Goal: Transaction & Acquisition: Subscribe to service/newsletter

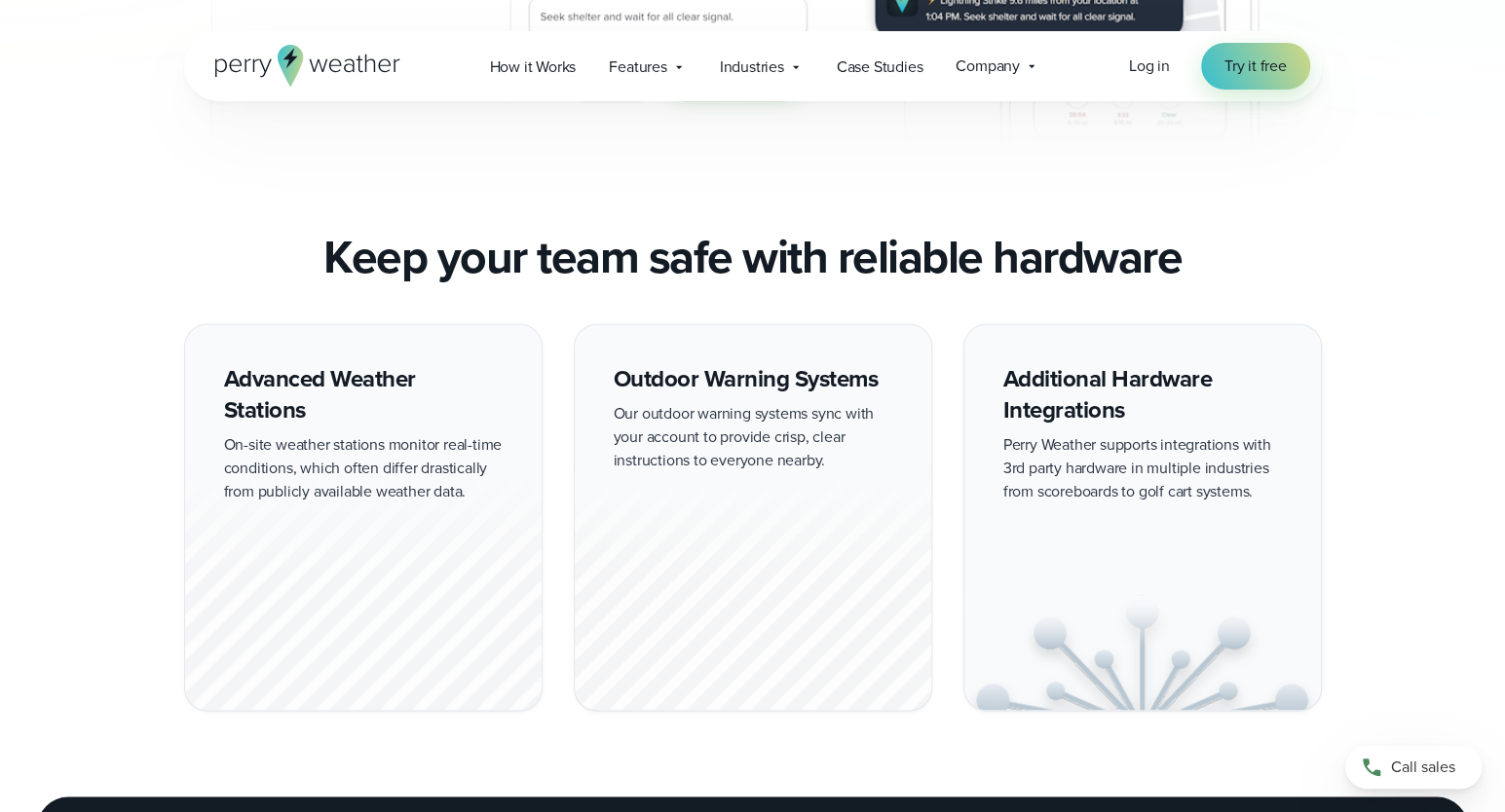
scroll to position [1655, 0]
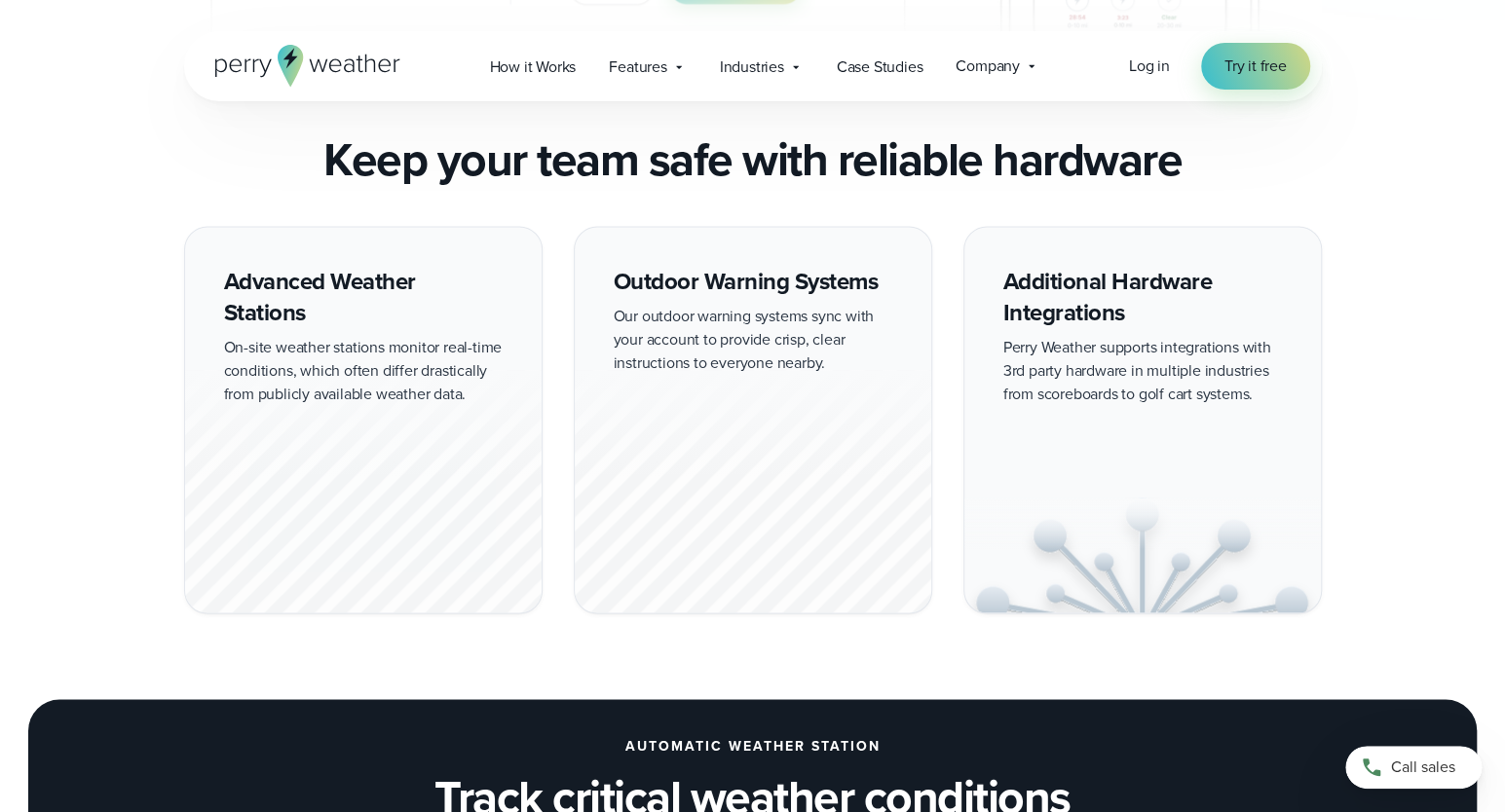
click at [732, 504] on div at bounding box center [752, 491] width 356 height 242
click at [54, 603] on div "Advanced Weather Stations On-site weather stations monitor real-time conditions…" at bounding box center [752, 419] width 1403 height 387
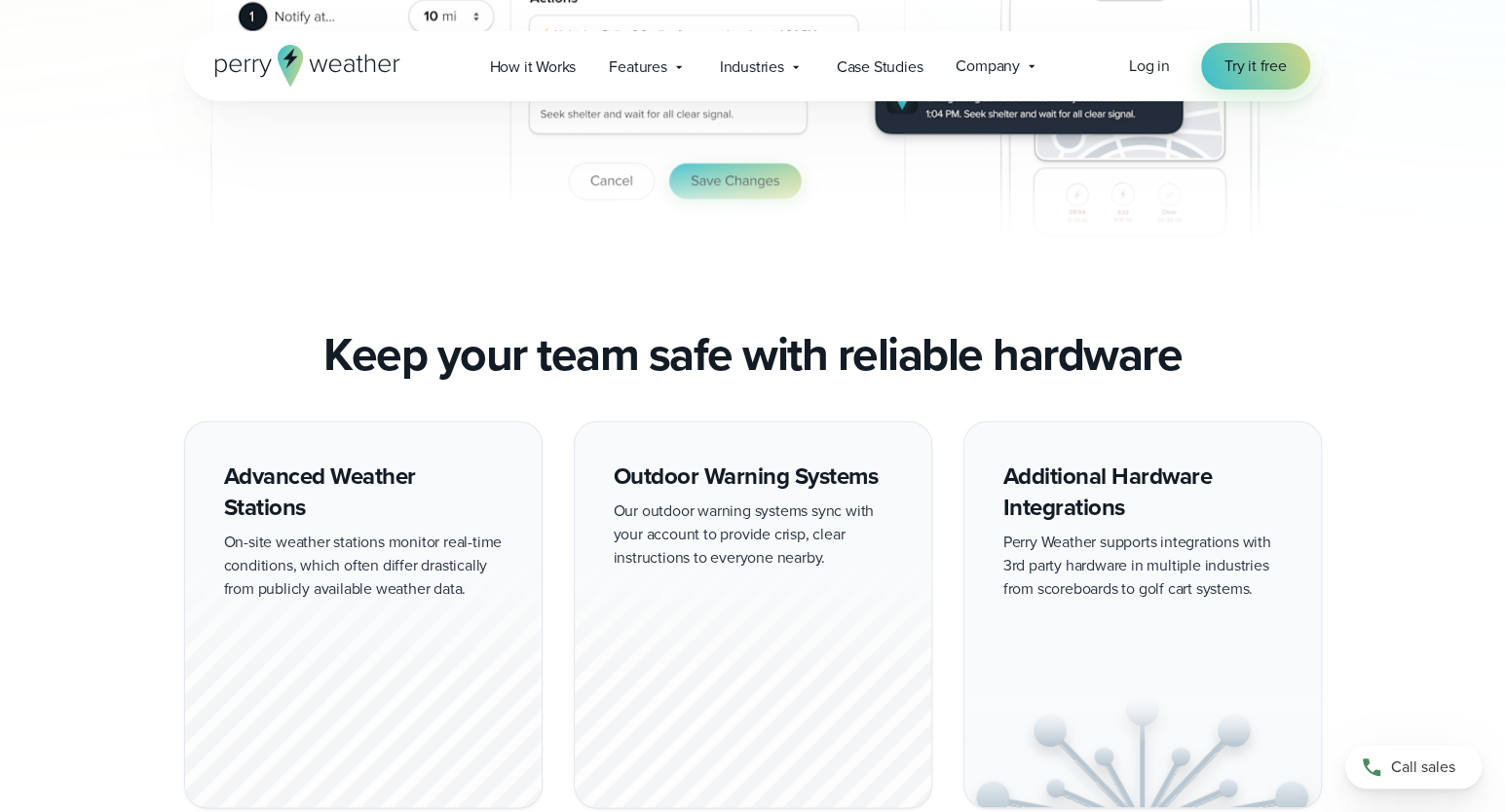
click at [281, 269] on img "2 of 3" at bounding box center [752, 84] width 1137 height 385
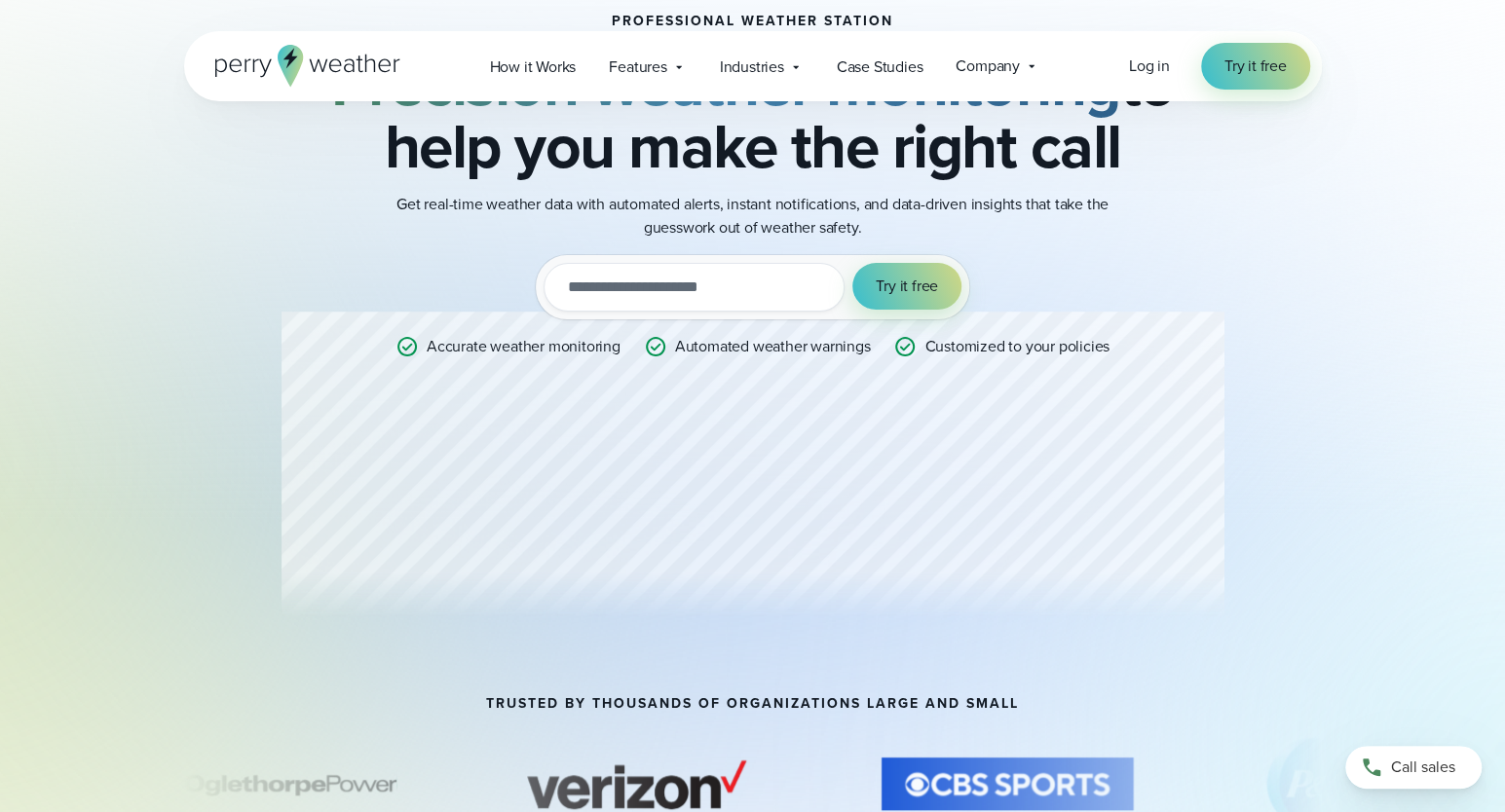
scroll to position [0, 0]
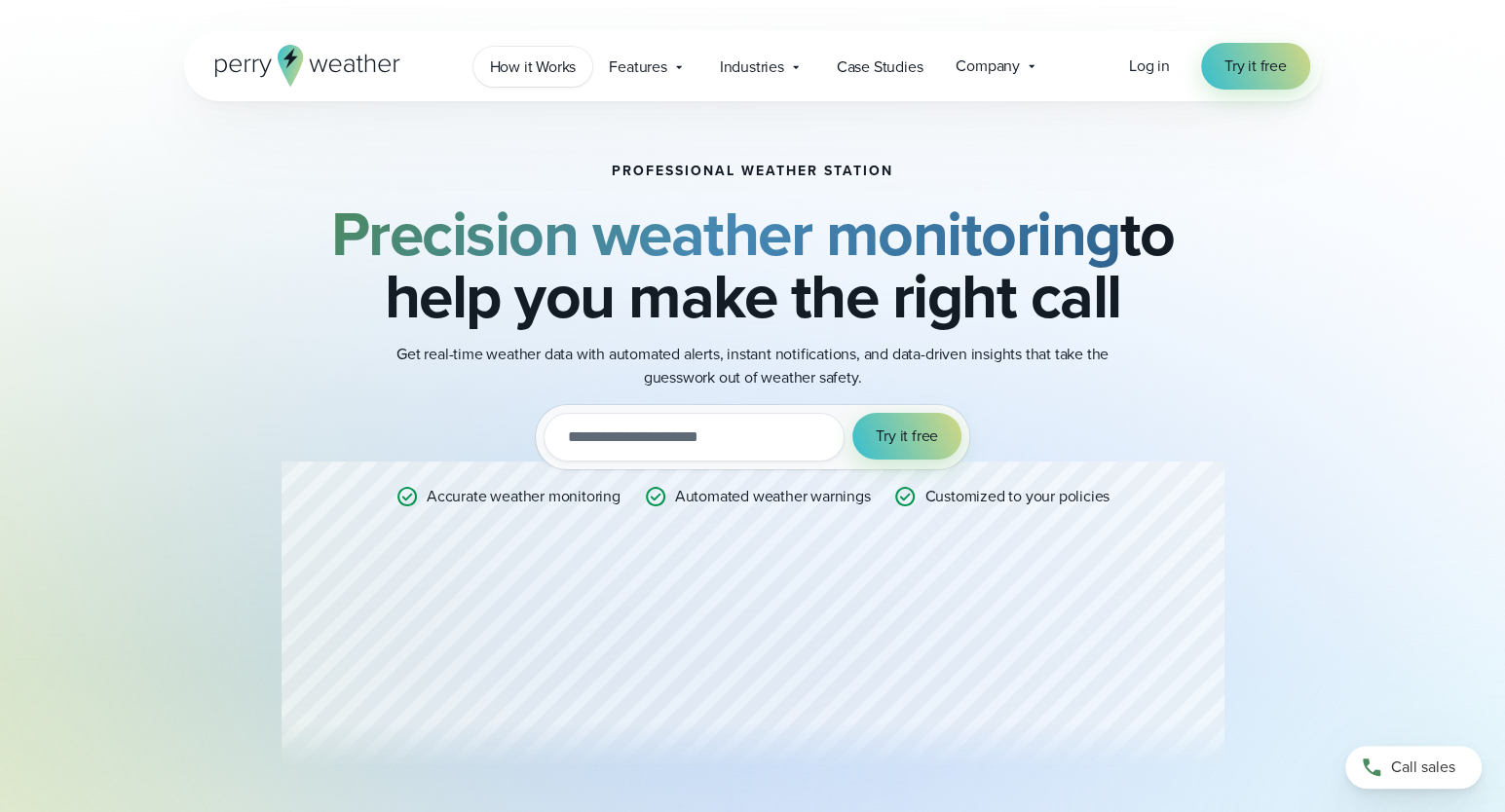
click at [547, 71] on span "How it Works" at bounding box center [533, 67] width 87 height 23
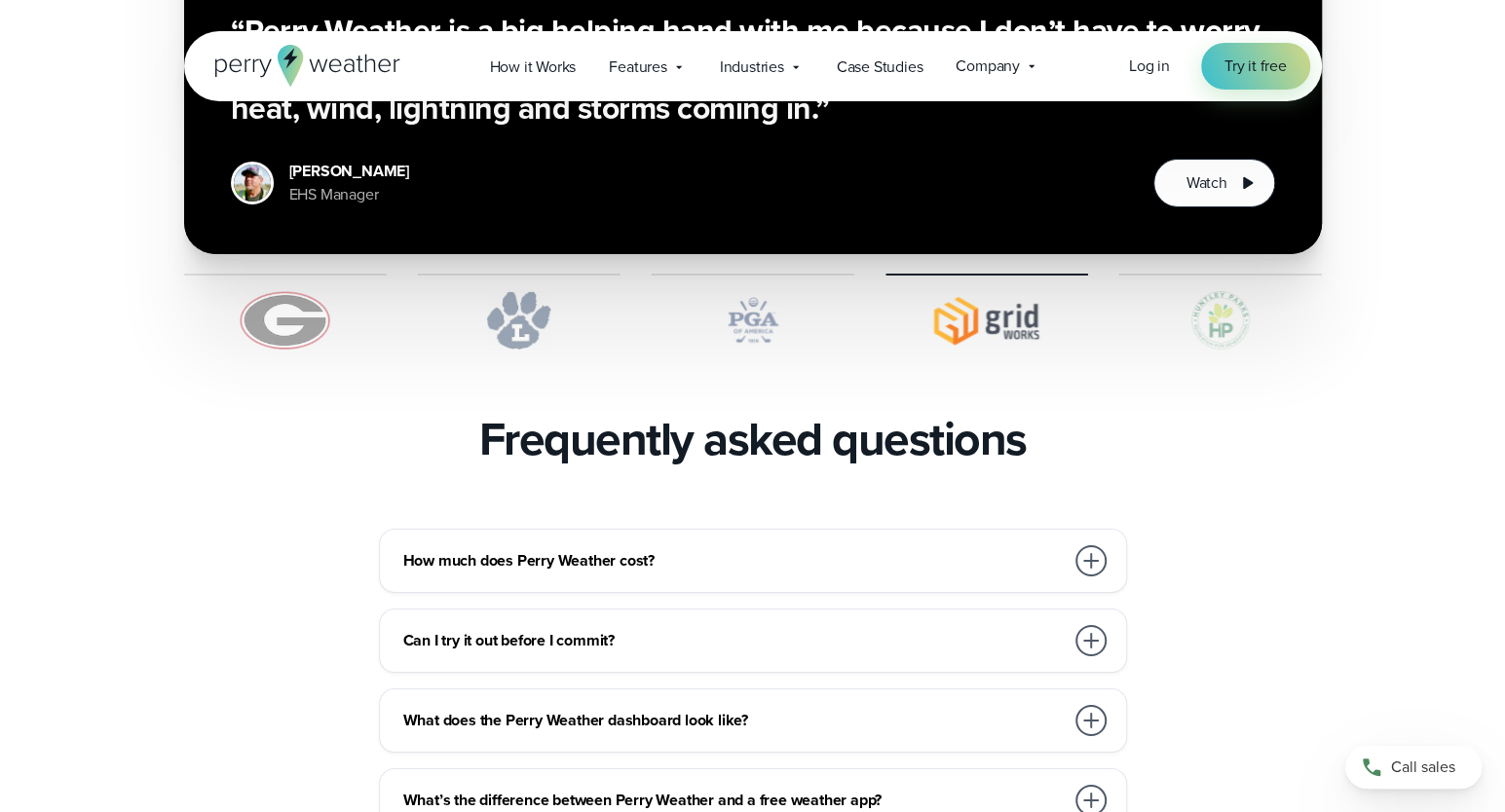
scroll to position [3993, 0]
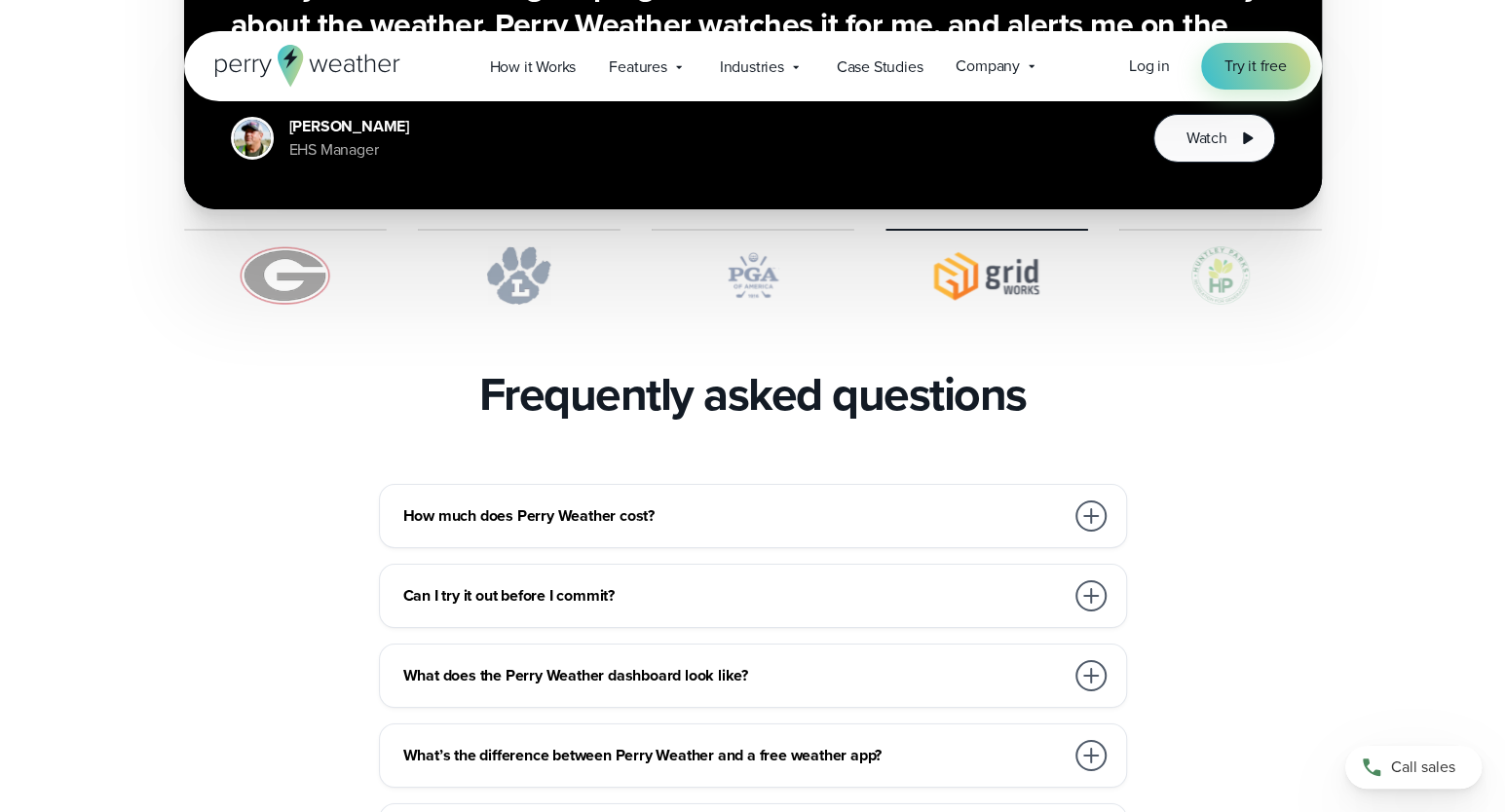
click at [1089, 501] on div at bounding box center [1091, 516] width 31 height 31
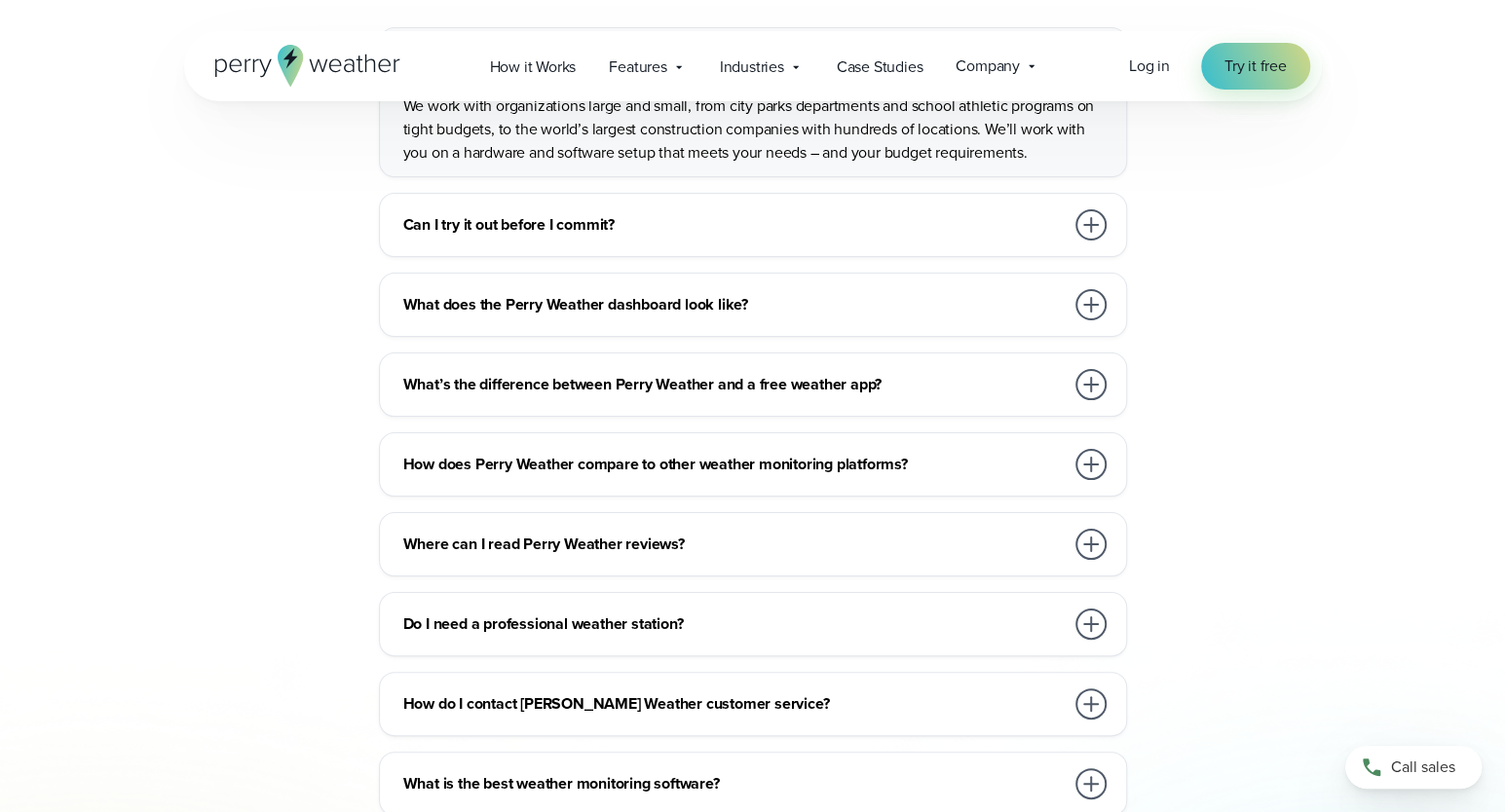
scroll to position [4480, 0]
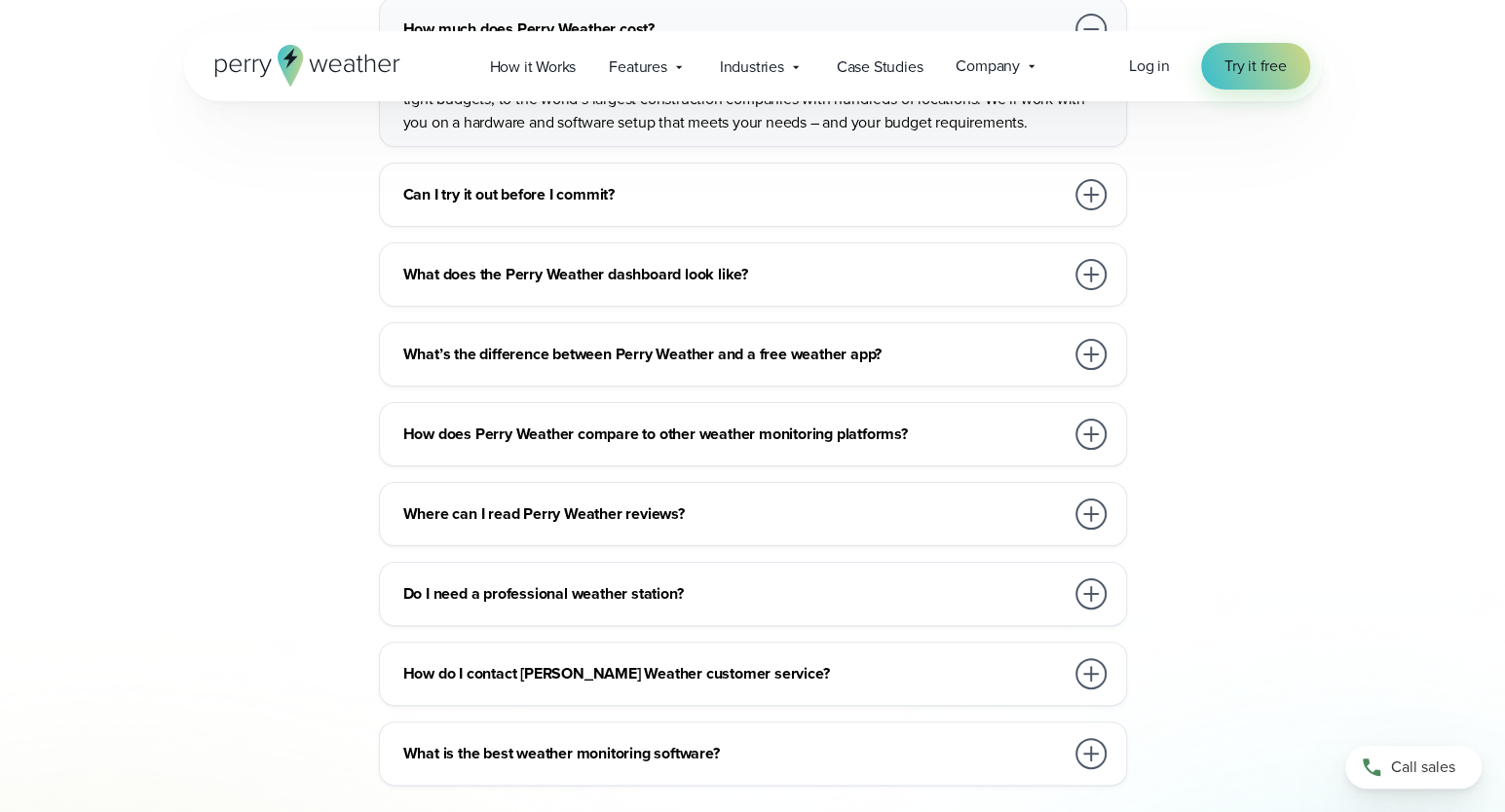
click at [686, 183] on h3 "Can I try it out before I commit?" at bounding box center [733, 195] width 660 height 23
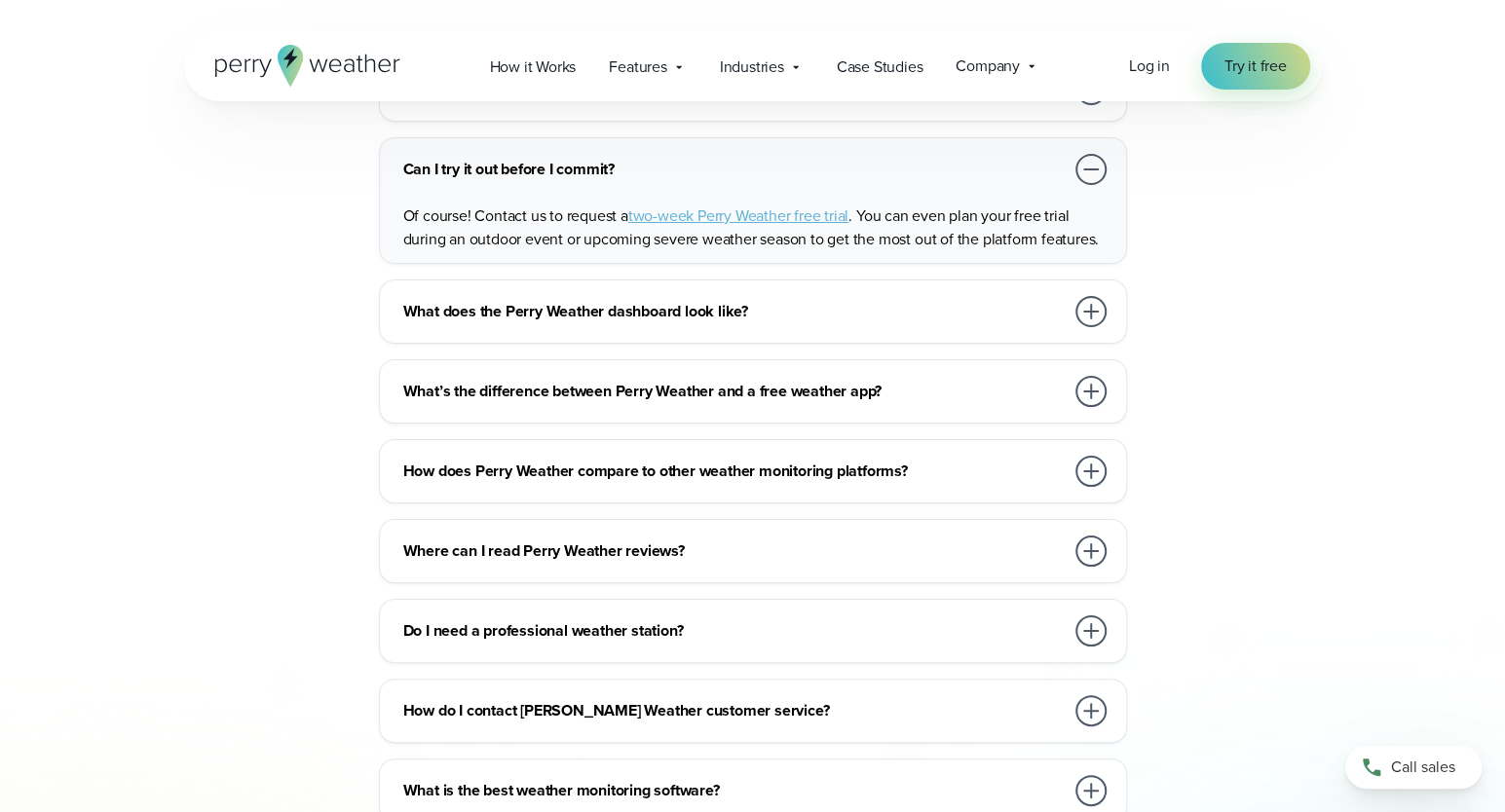
scroll to position [4187, 0]
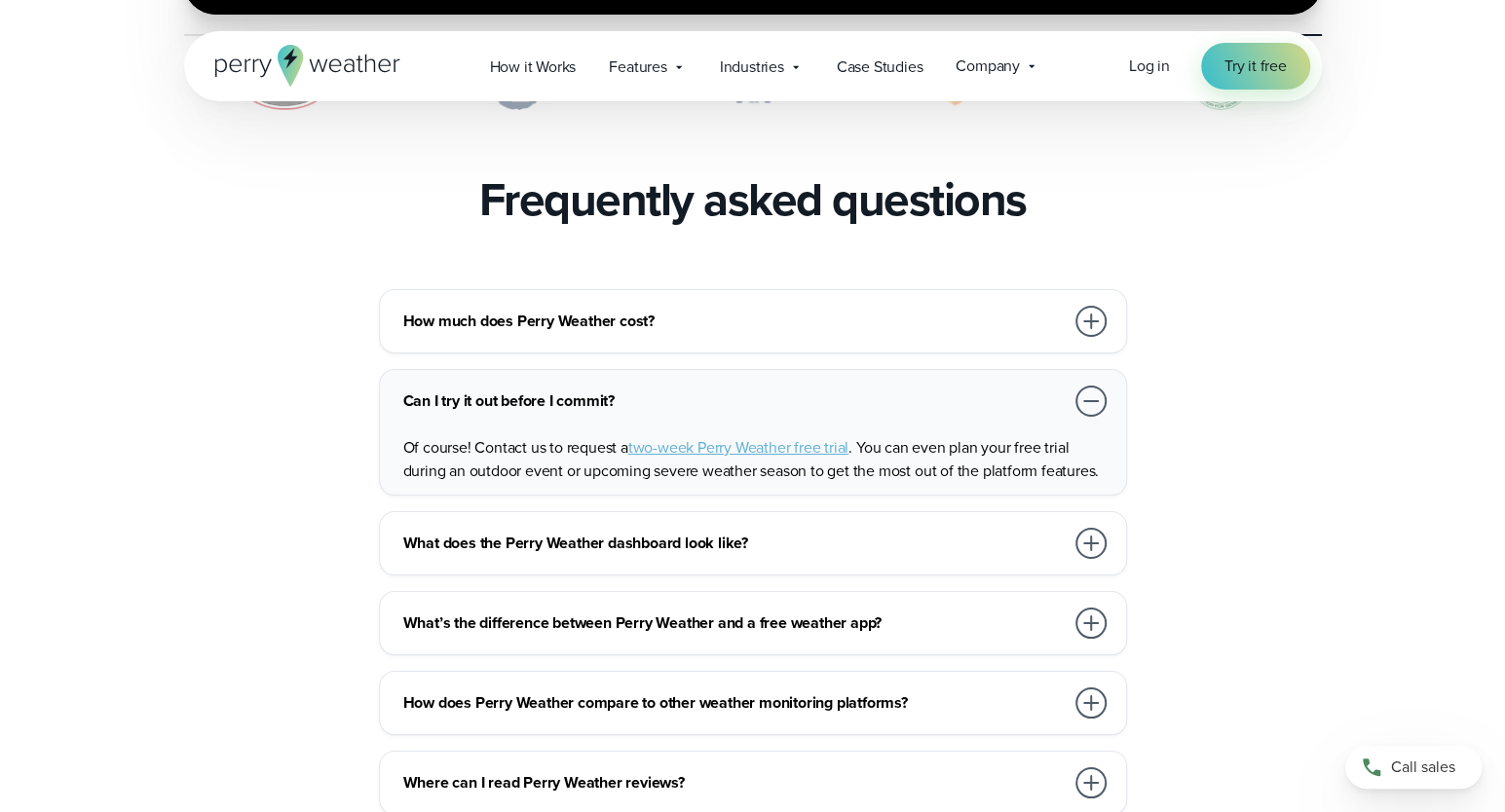
click at [1092, 528] on div at bounding box center [1091, 544] width 31 height 31
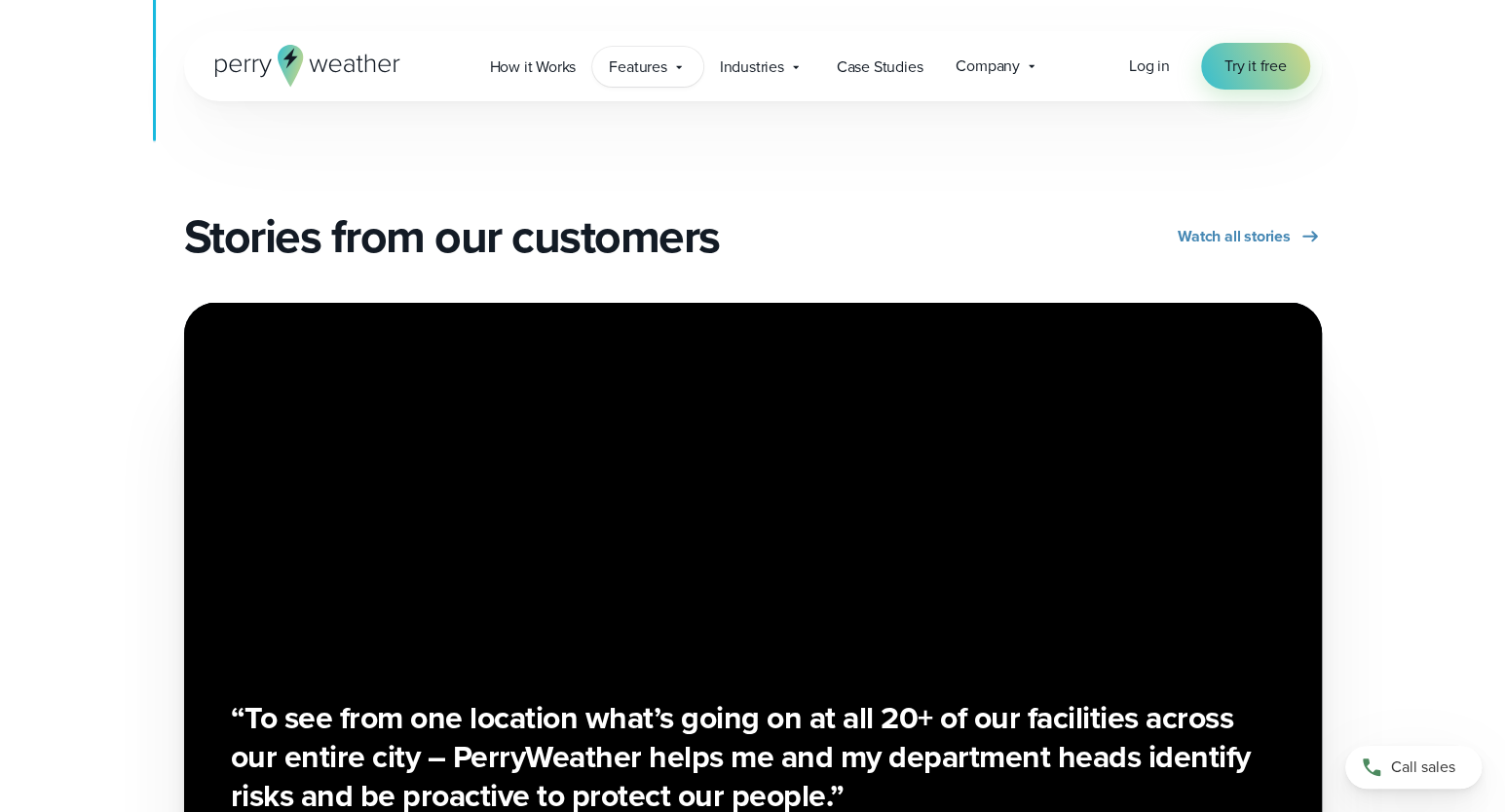
scroll to position [2921, 0]
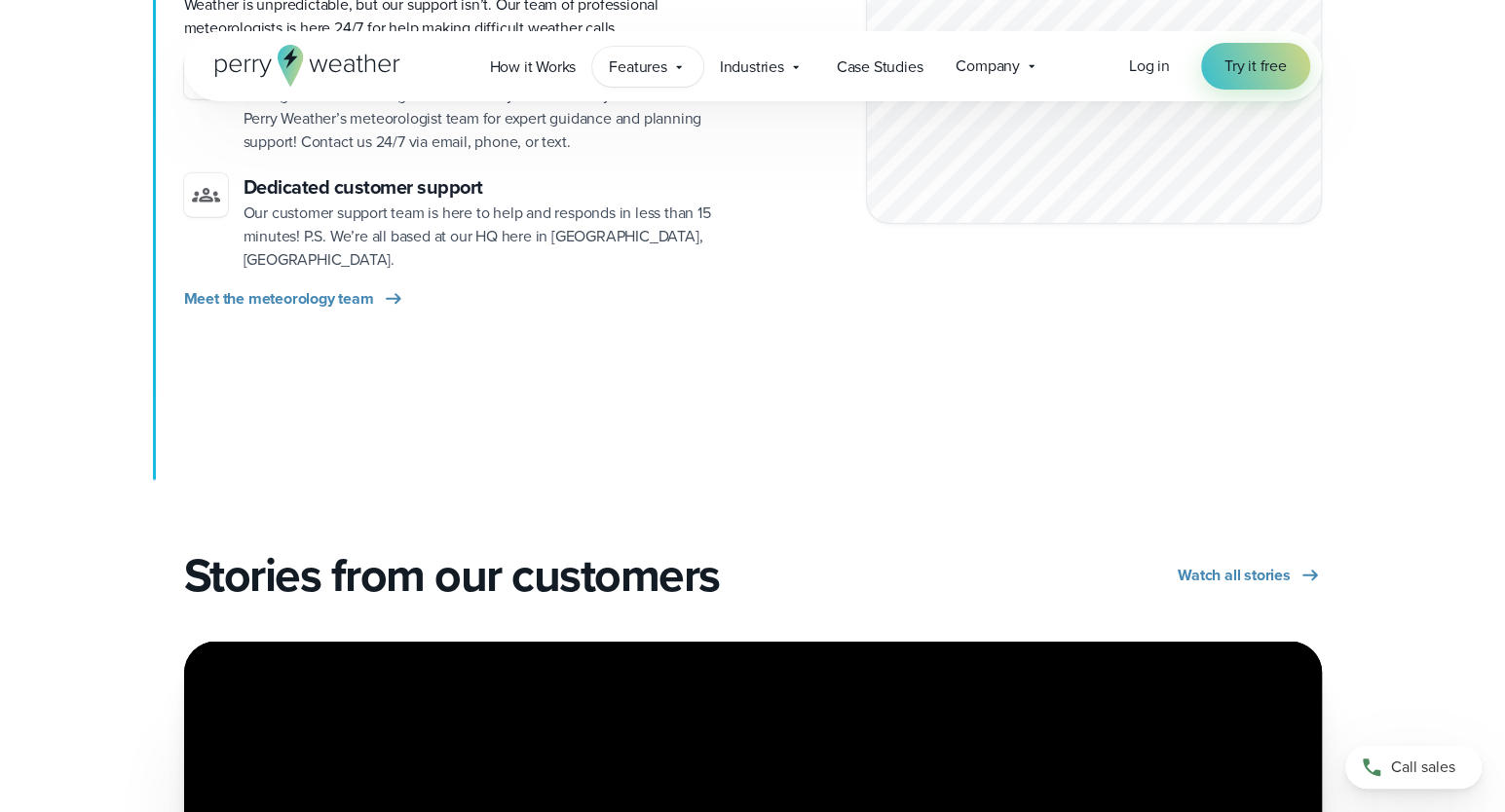
click at [638, 70] on span "Features" at bounding box center [637, 67] width 58 height 23
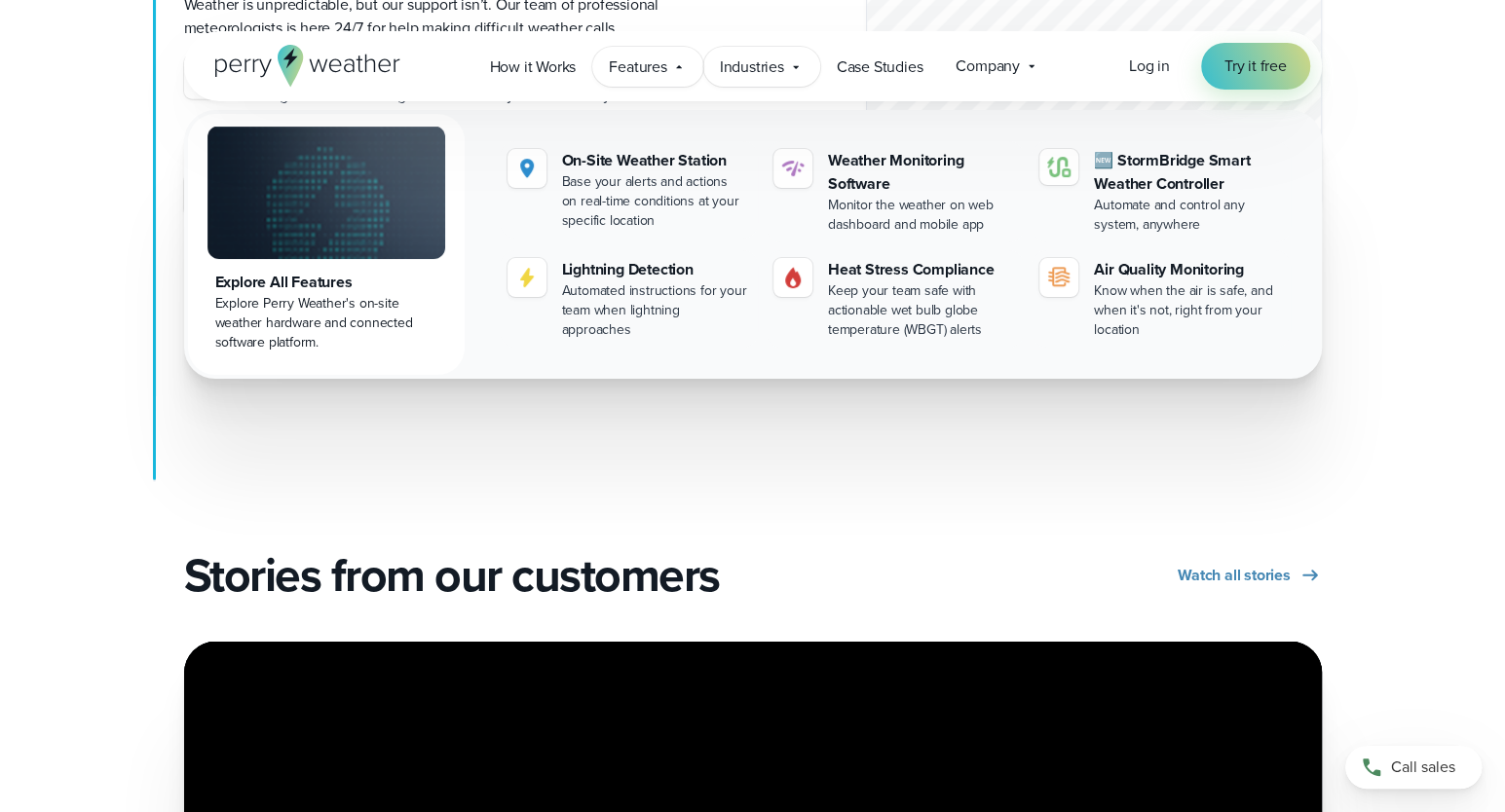
click at [752, 66] on span "Industries" at bounding box center [752, 67] width 64 height 23
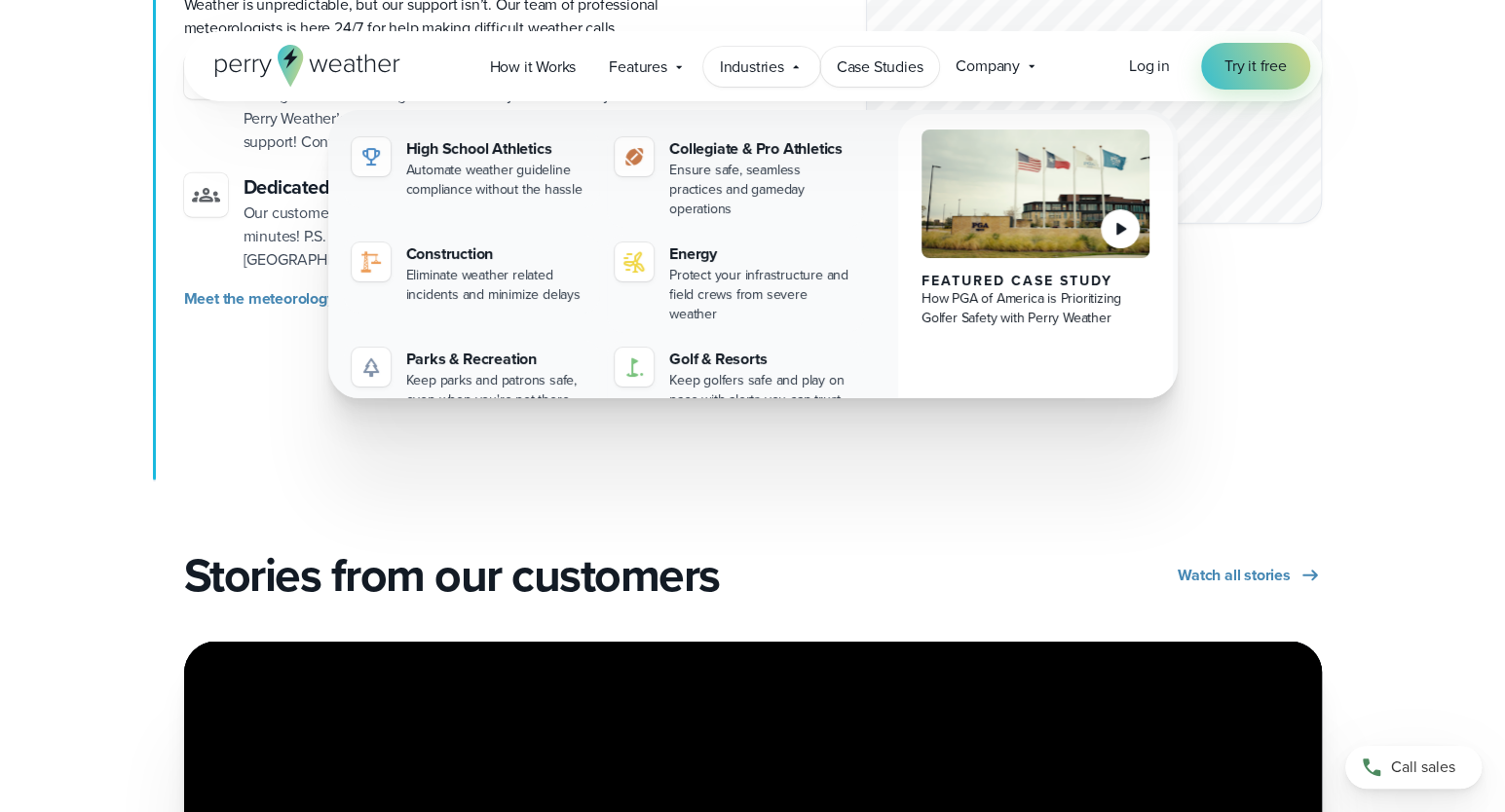
click at [860, 63] on span "Case Studies" at bounding box center [879, 67] width 87 height 23
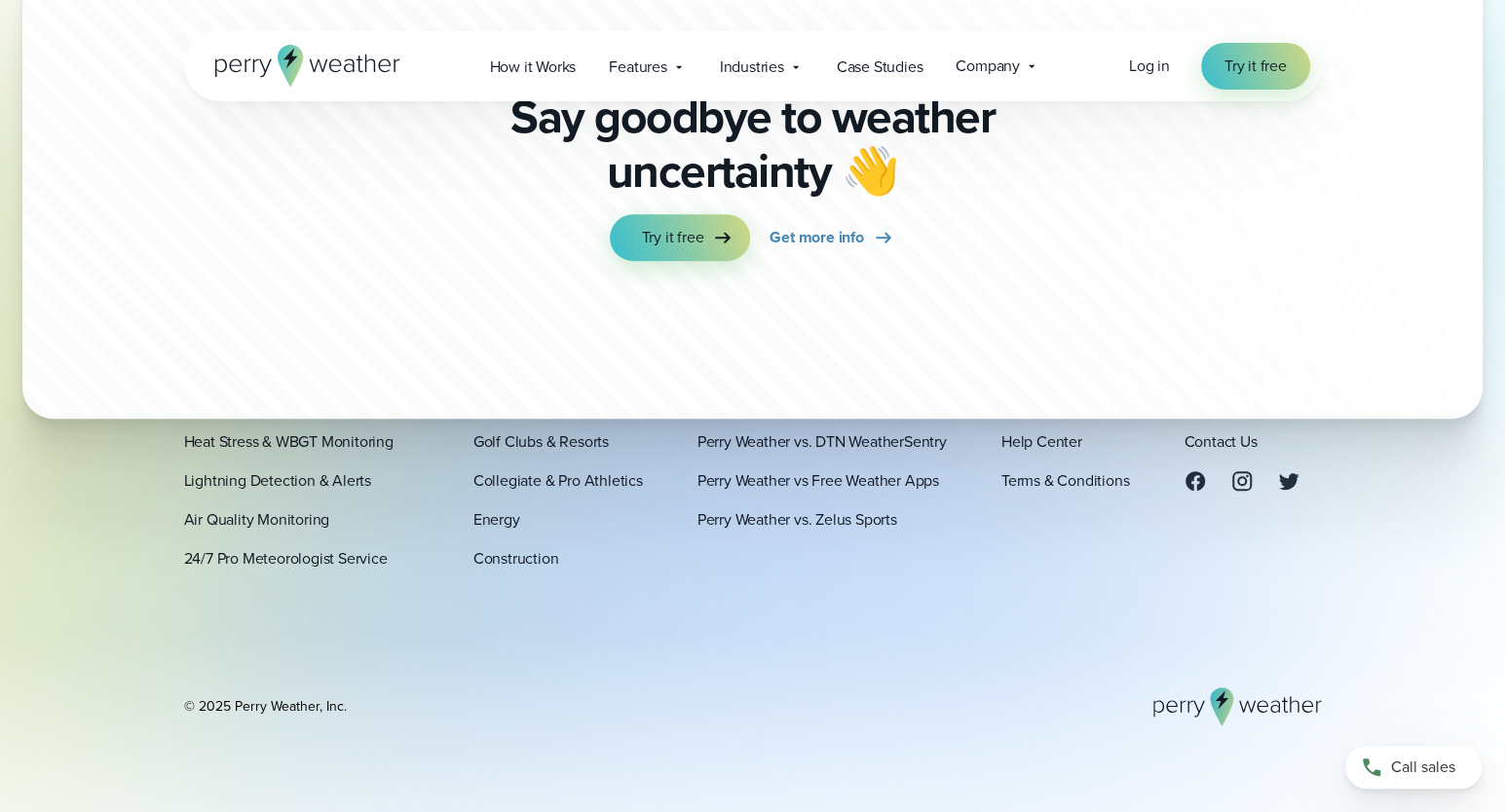
scroll to position [5223, 0]
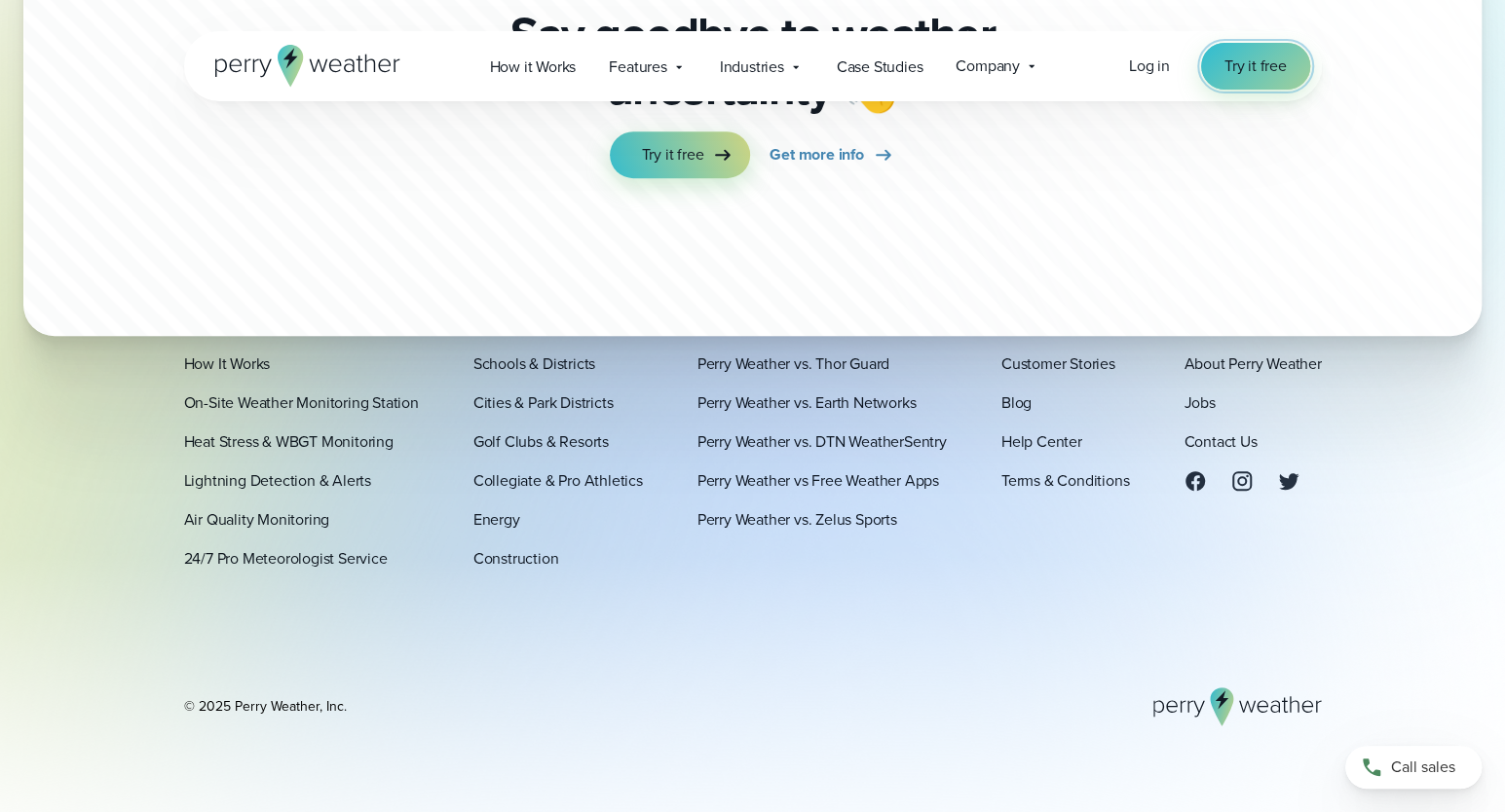
click at [1241, 58] on span "Try it free" at bounding box center [1255, 66] width 62 height 23
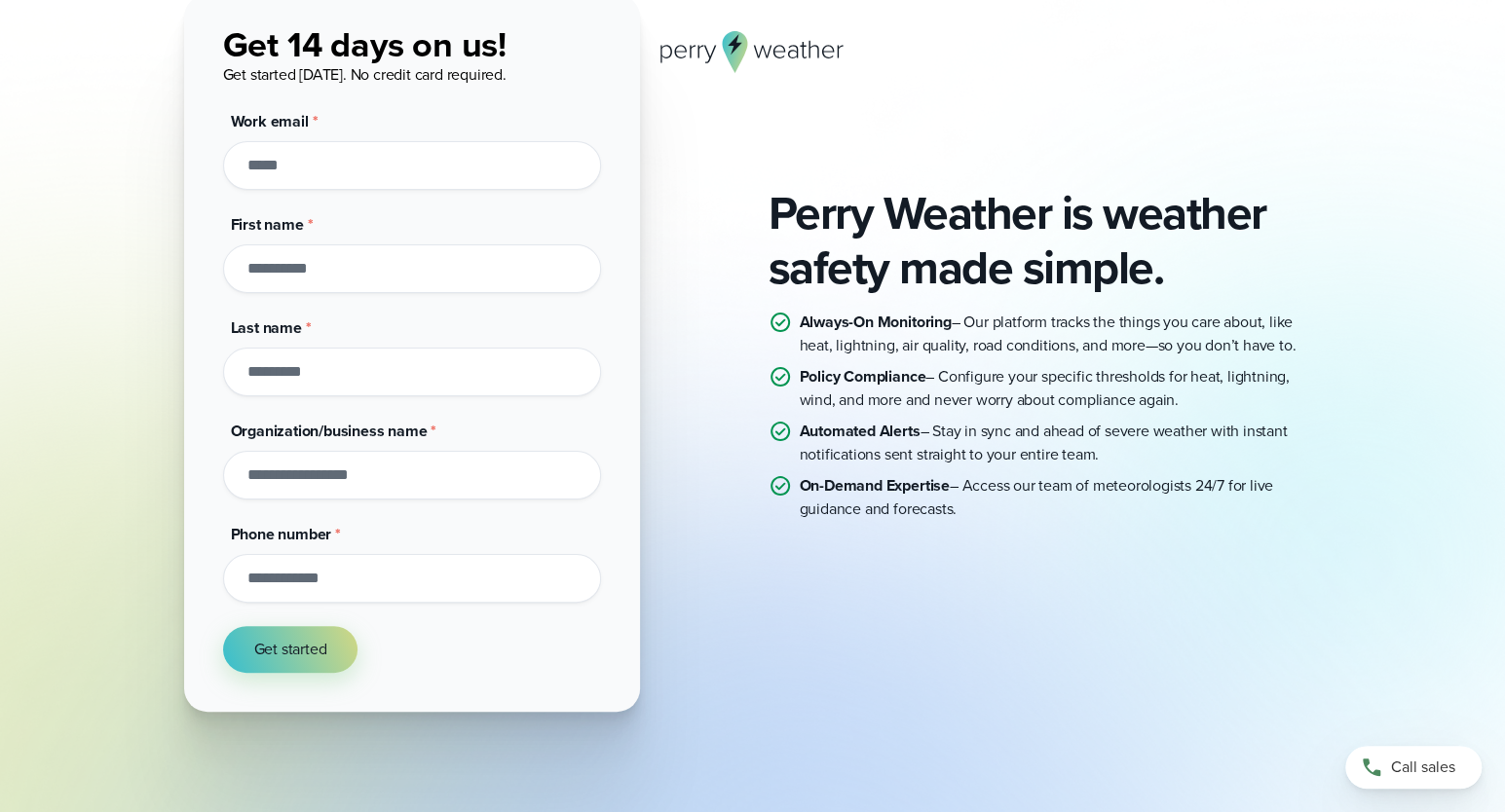
scroll to position [195, 0]
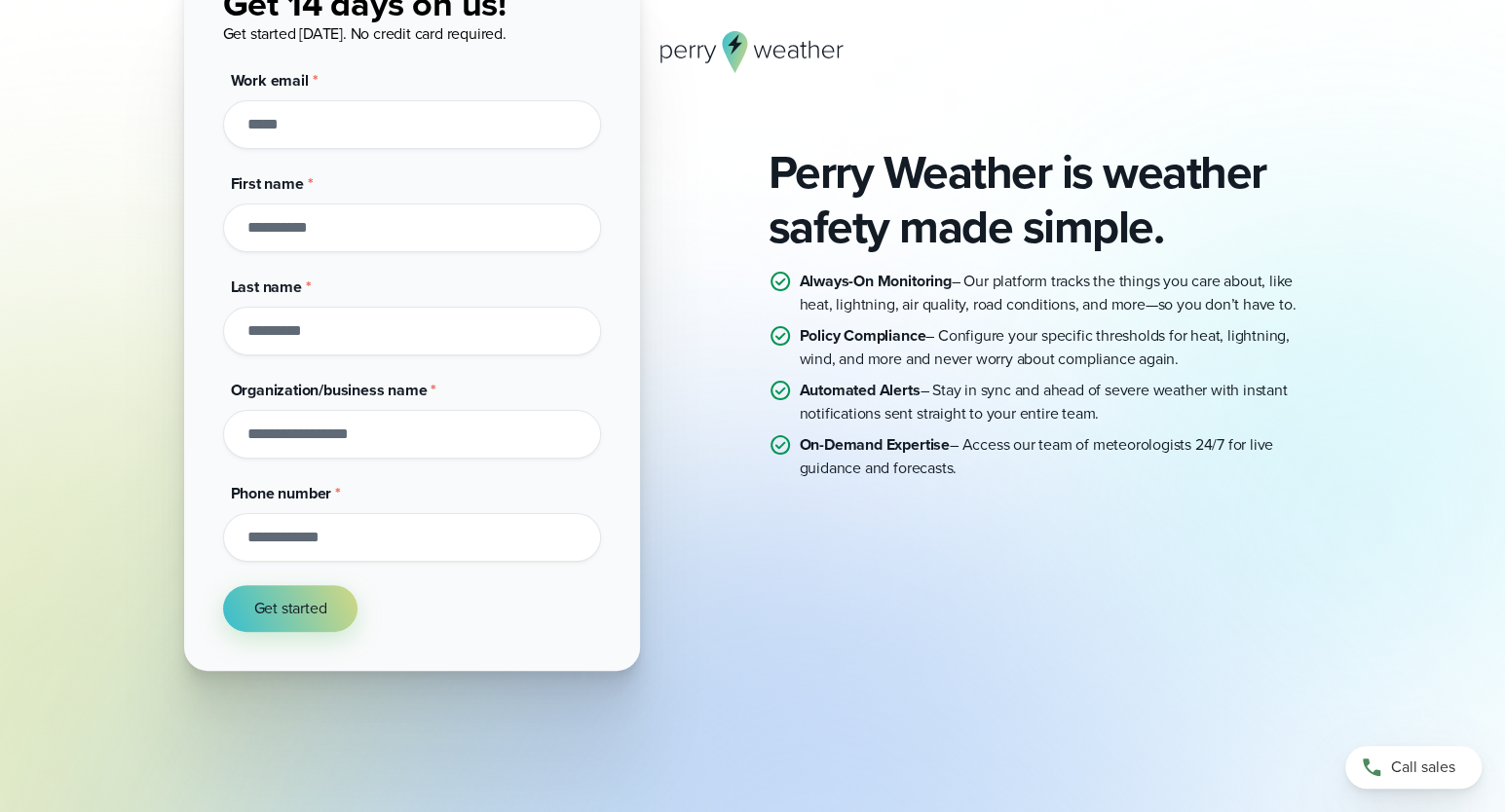
click at [312, 126] on input "Work email *" at bounding box center [411, 125] width 378 height 49
type input "**********"
click at [383, 224] on input "First name *" at bounding box center [411, 228] width 378 height 49
type input "*****"
click at [388, 328] on input "Last name *" at bounding box center [411, 331] width 378 height 49
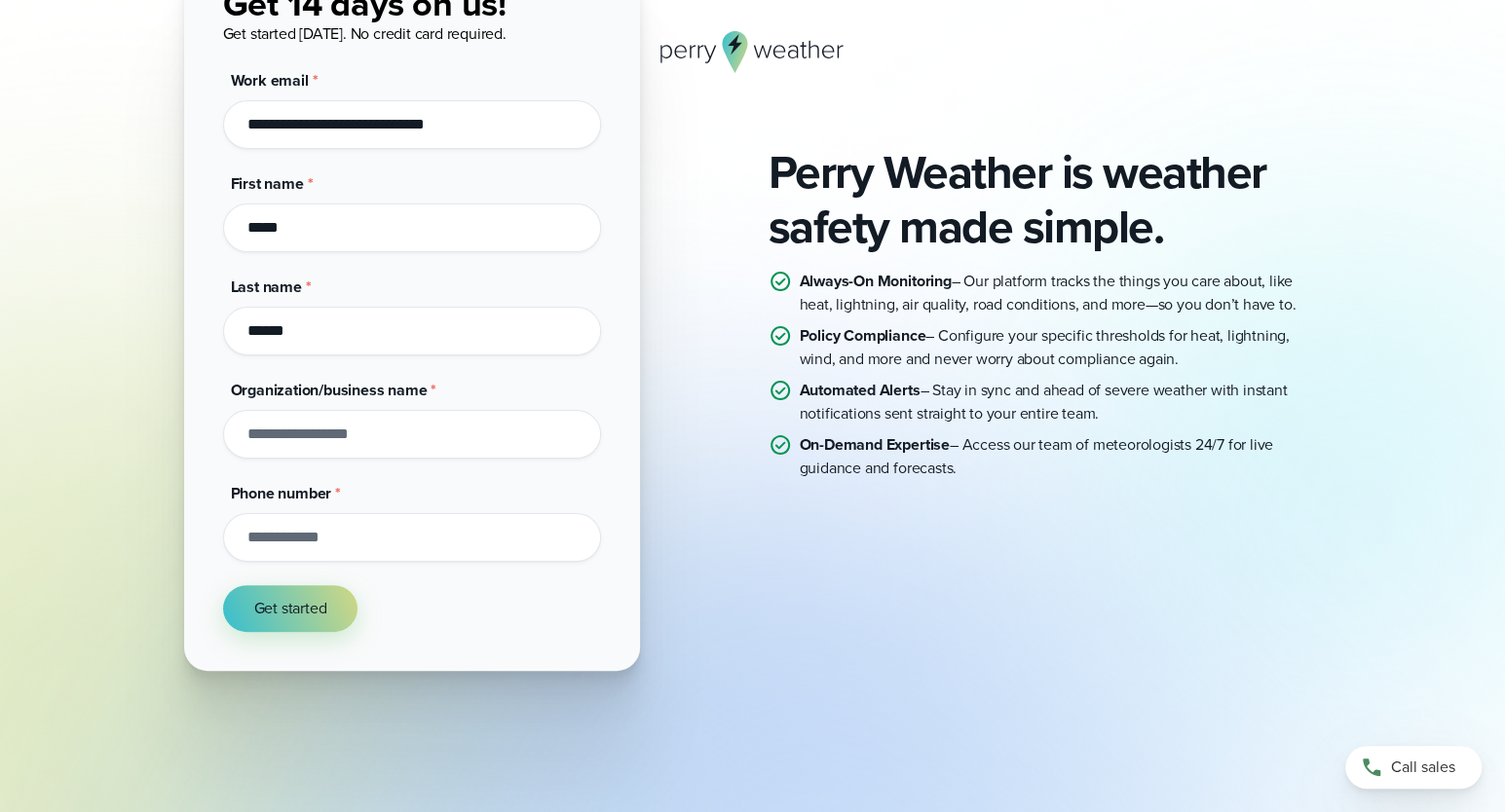
type input "******"
click at [353, 434] on input "Organization/business name *" at bounding box center [411, 434] width 378 height 49
type input "**********"
click at [352, 537] on input "Phone number *" at bounding box center [411, 538] width 378 height 49
type input "**********"
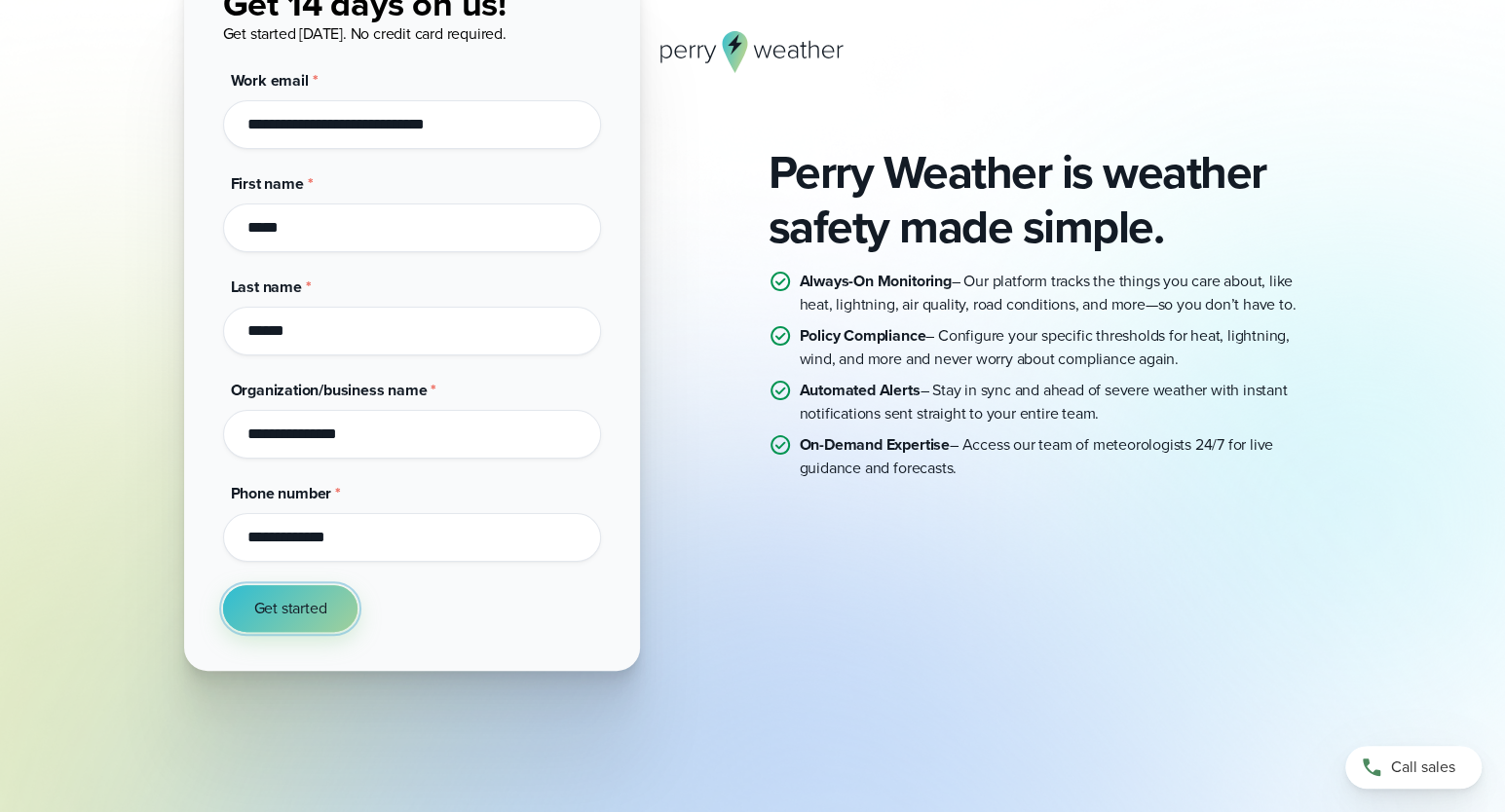
click at [270, 607] on span "Get started" at bounding box center [290, 609] width 73 height 23
